Goal: Contribute content: Add original content to the website for others to see

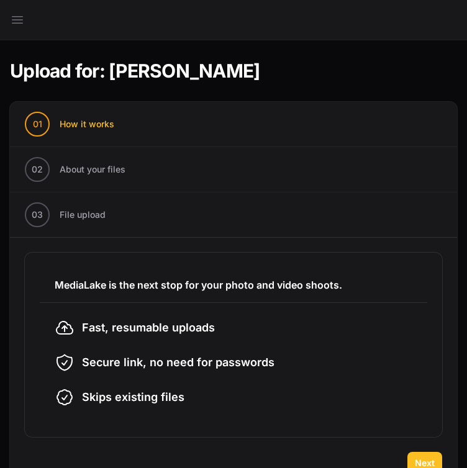
click at [426, 453] on button "Next" at bounding box center [424, 463] width 35 height 22
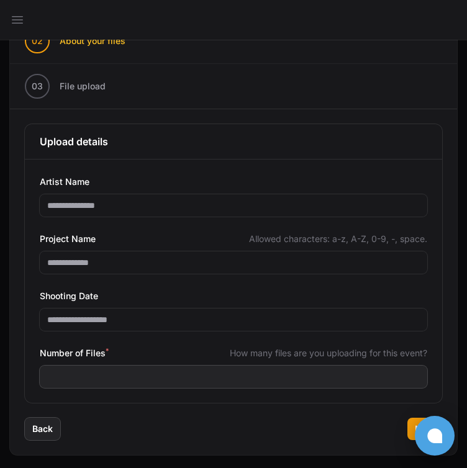
scroll to position [135, 0]
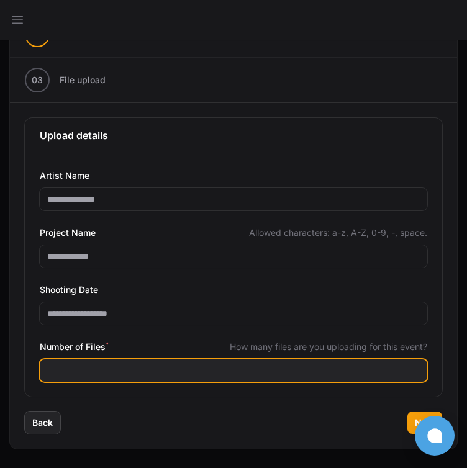
click at [66, 371] on input "Number of Files *" at bounding box center [233, 370] width 387 height 22
type input "***"
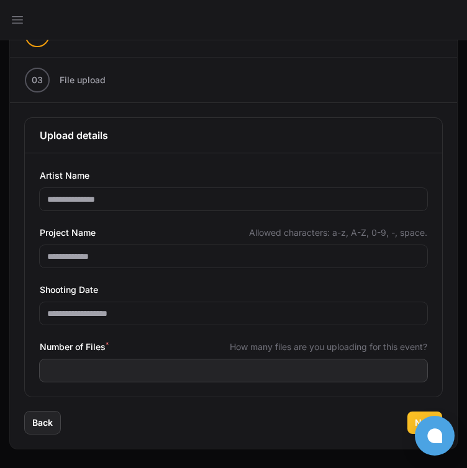
click at [418, 417] on span "Next" at bounding box center [425, 423] width 20 height 12
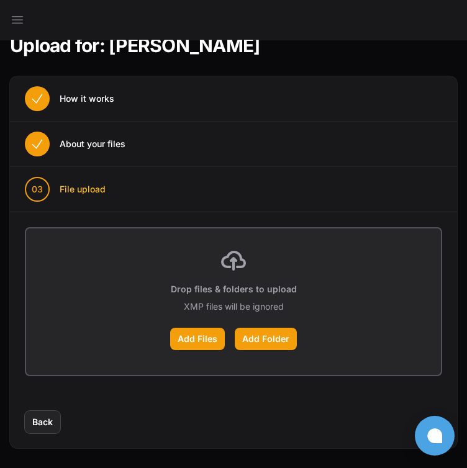
scroll to position [25, 0]
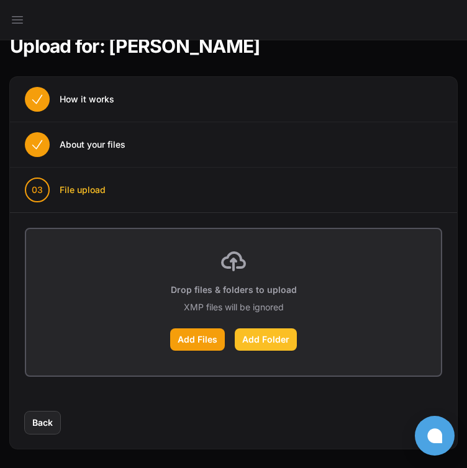
click at [256, 348] on label "Add Folder" at bounding box center [266, 339] width 62 height 22
